Goal: Check status: Check status

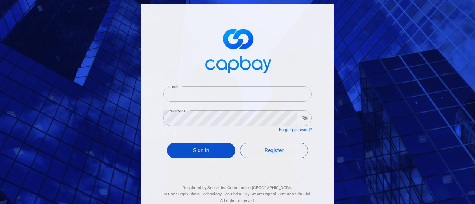
type input "[EMAIL_ADDRESS][DOMAIN_NAME]"
click at [203, 148] on button "Sign In" at bounding box center [201, 151] width 68 height 16
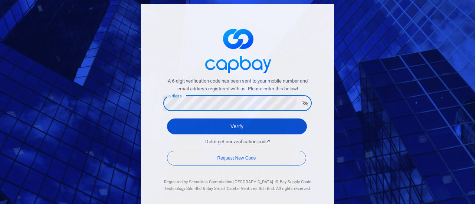
click at [179, 125] on button "Verify" at bounding box center [237, 127] width 140 height 16
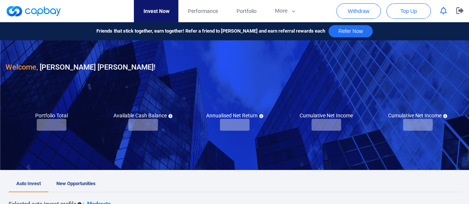
checkbox input "true"
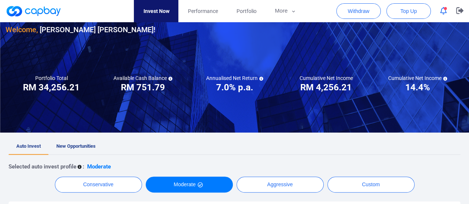
scroll to position [37, 0]
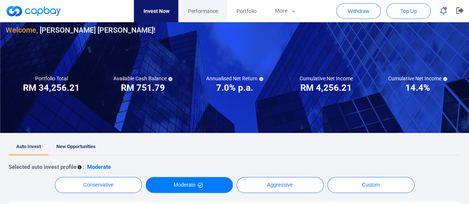
click at [206, 10] on span "Performance" at bounding box center [203, 11] width 30 height 8
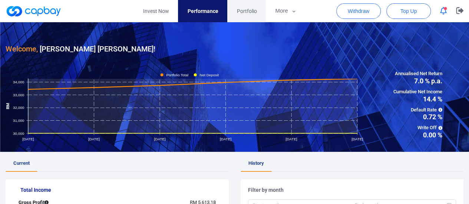
click at [244, 12] on span "Portfolio" at bounding box center [247, 11] width 20 height 8
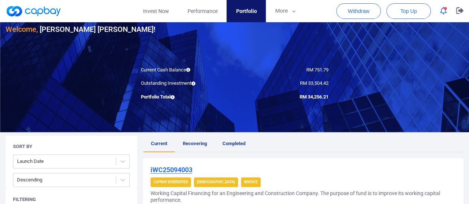
scroll to position [111, 0]
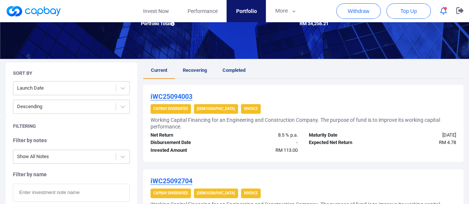
click at [191, 66] on link "Recovering" at bounding box center [195, 71] width 40 height 16
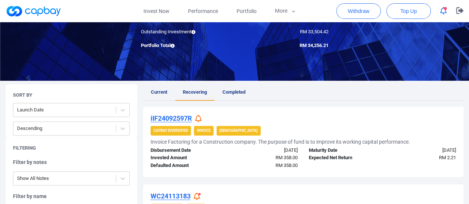
scroll to position [87, 0]
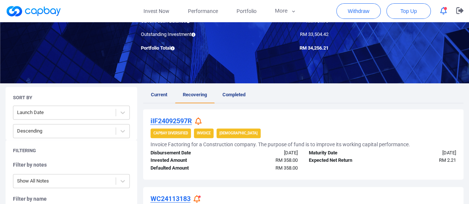
click at [199, 124] on icon at bounding box center [198, 122] width 7 height 8
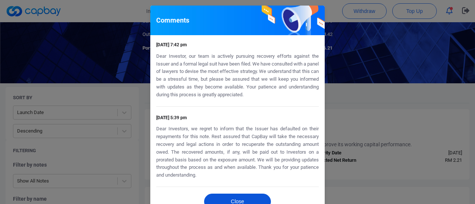
click at [226, 200] on button "Close" at bounding box center [237, 202] width 67 height 16
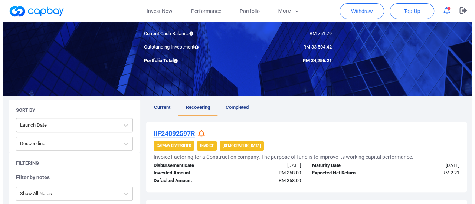
scroll to position [37, 0]
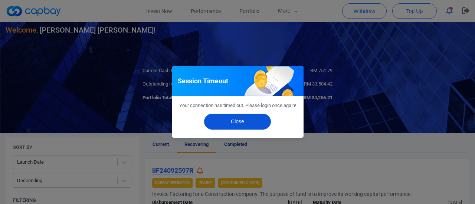
click at [246, 125] on button "Close" at bounding box center [237, 122] width 67 height 16
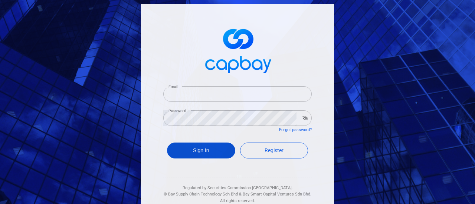
type input "[EMAIL_ADDRESS][DOMAIN_NAME]"
click at [201, 146] on button "Sign In" at bounding box center [201, 151] width 68 height 16
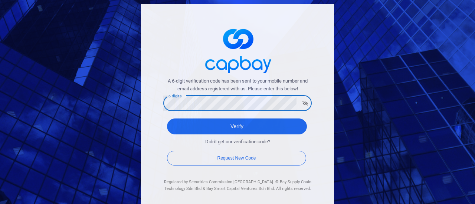
click at [167, 119] on button "Verify" at bounding box center [237, 127] width 140 height 16
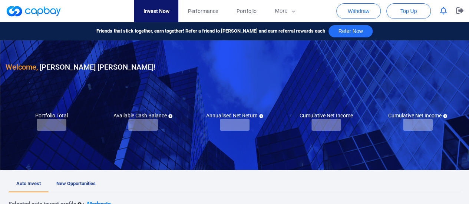
checkbox input "true"
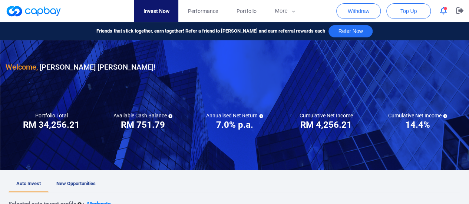
click at [447, 9] on button "button" at bounding box center [444, 10] width 14 height 11
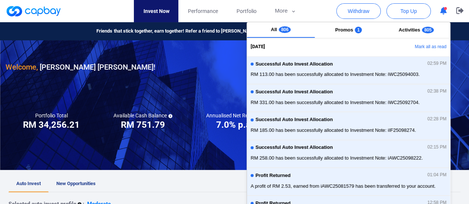
click at [152, 9] on link "Invest Now" at bounding box center [156, 11] width 45 height 22
